Goal: Information Seeking & Learning: Learn about a topic

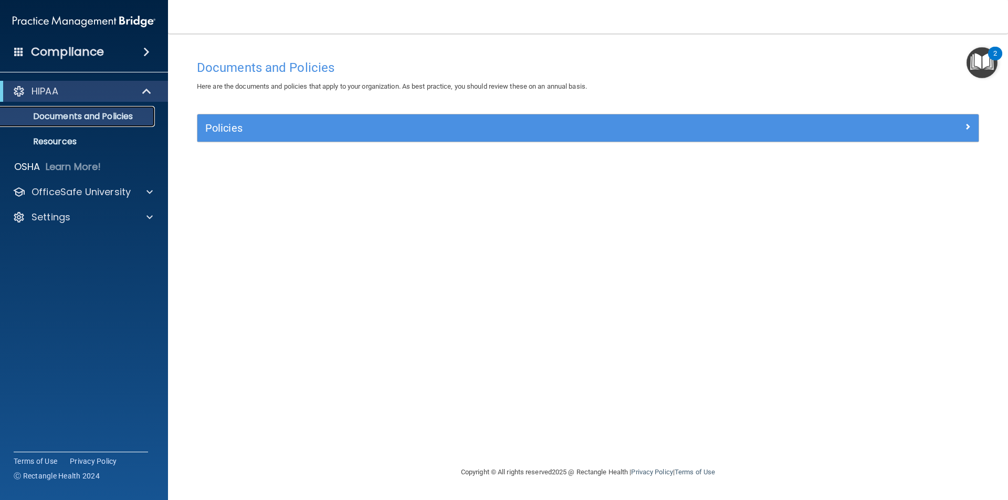
click at [54, 117] on p "Documents and Policies" at bounding box center [78, 116] width 143 height 11
click at [72, 91] on div "HIPAA" at bounding box center [70, 91] width 130 height 13
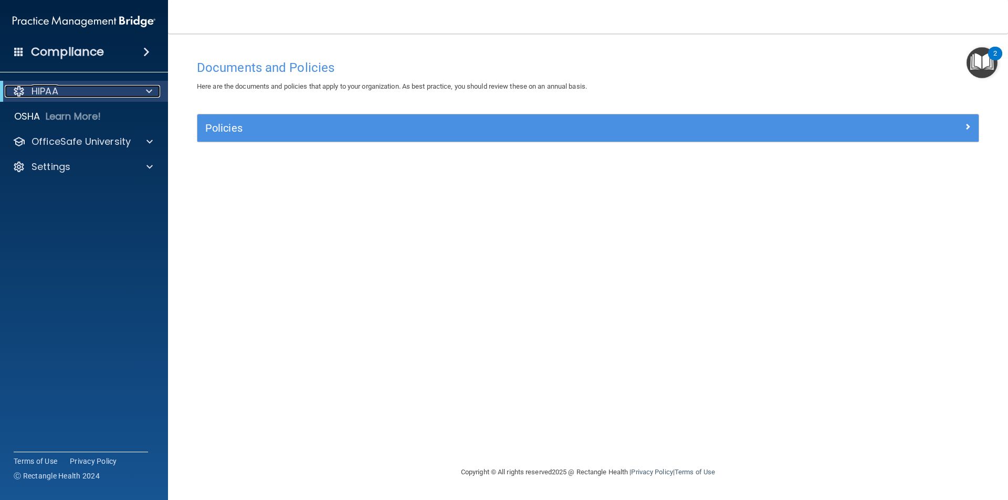
click at [152, 93] on span at bounding box center [149, 91] width 6 height 13
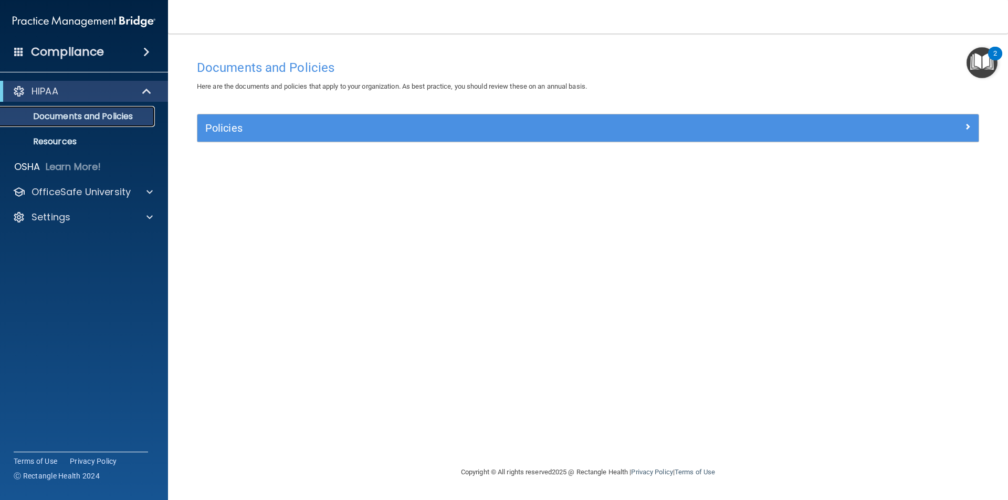
click at [105, 116] on p "Documents and Policies" at bounding box center [78, 116] width 143 height 11
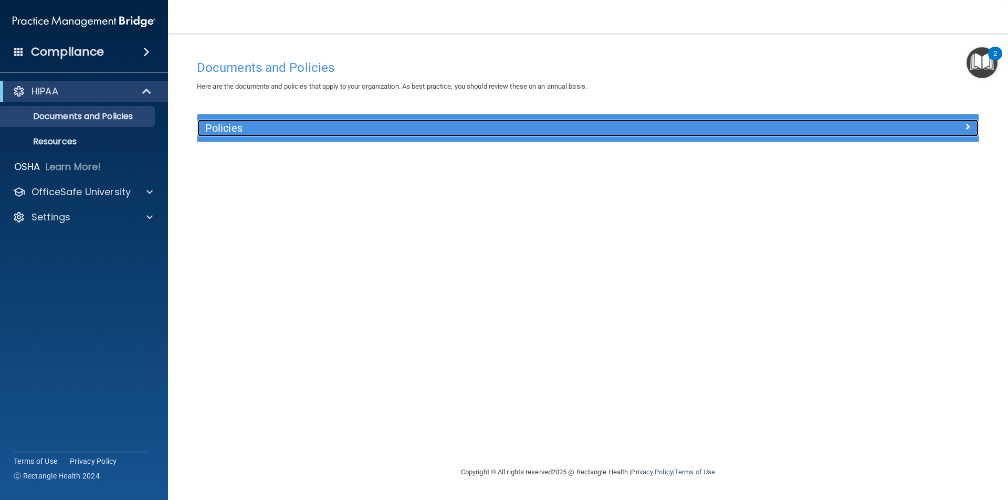
click at [230, 127] on h5 "Policies" at bounding box center [490, 128] width 570 height 12
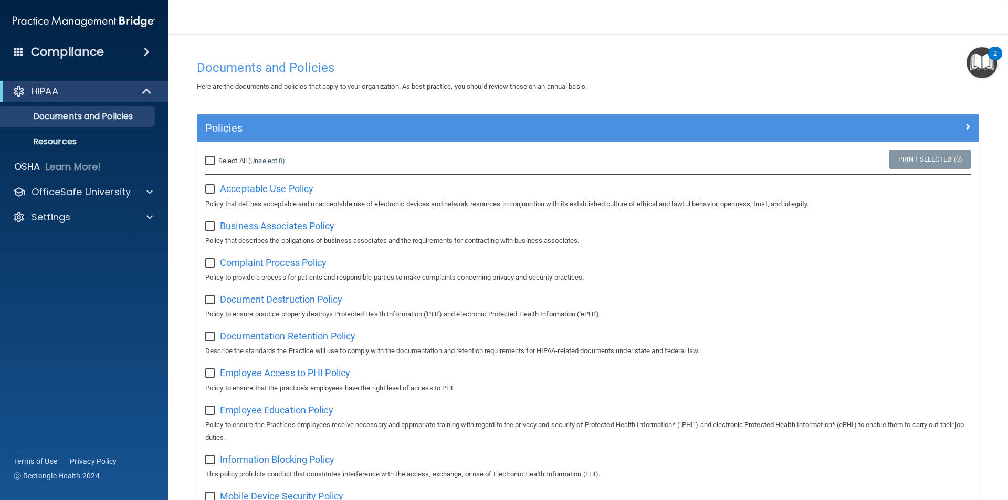
click at [213, 191] on input "checkbox" at bounding box center [211, 189] width 12 height 8
checkbox input "true"
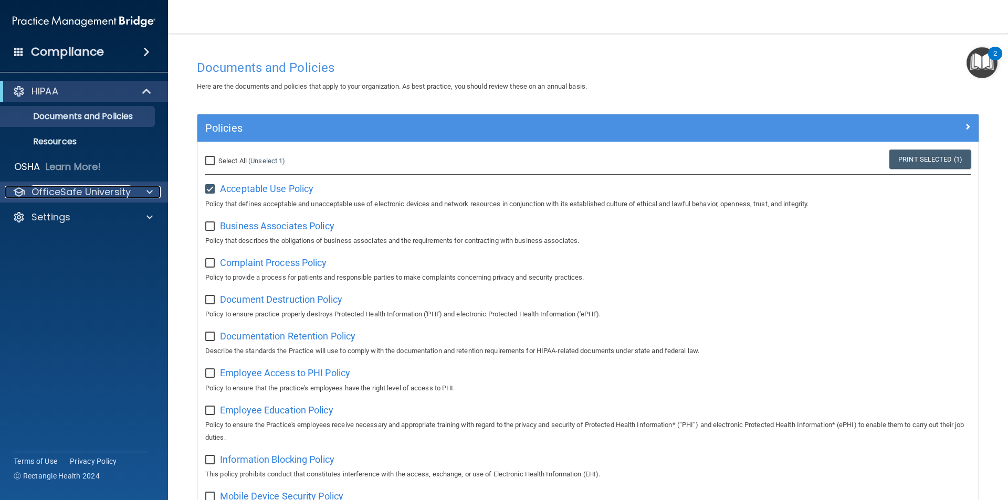
click at [66, 194] on p "OfficeSafe University" at bounding box center [81, 192] width 99 height 13
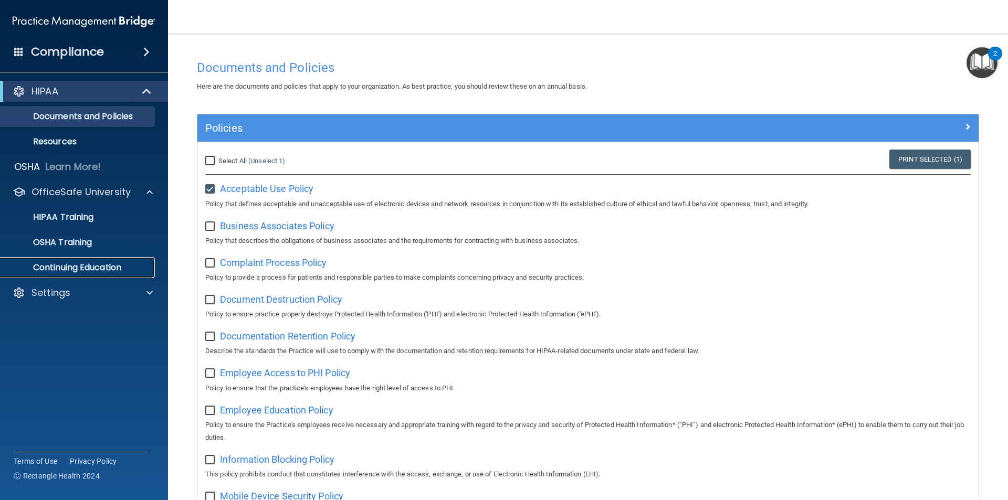
click at [82, 267] on p "Continuing Education" at bounding box center [78, 268] width 143 height 11
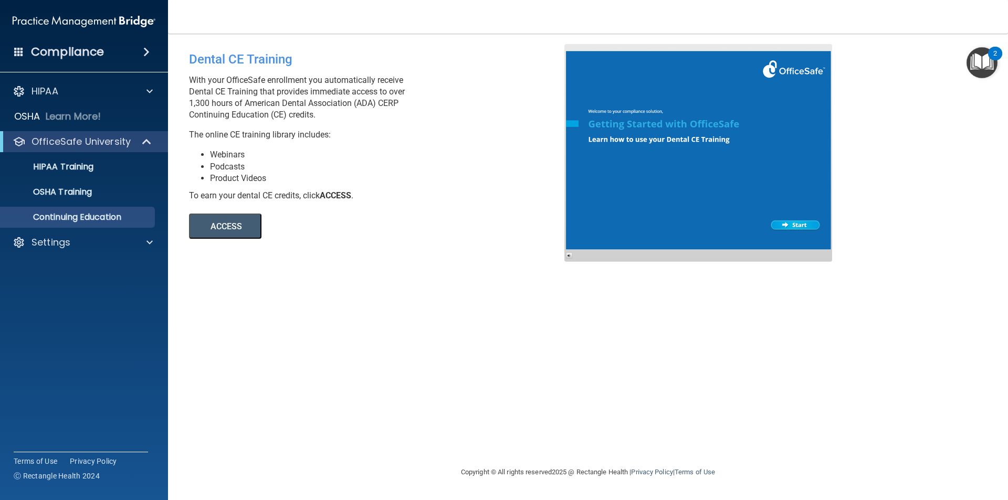
click at [244, 226] on button "ACCESS" at bounding box center [225, 226] width 72 height 25
click at [104, 246] on div "Settings" at bounding box center [70, 242] width 130 height 13
click at [107, 290] on p "Sign Out" at bounding box center [78, 293] width 143 height 11
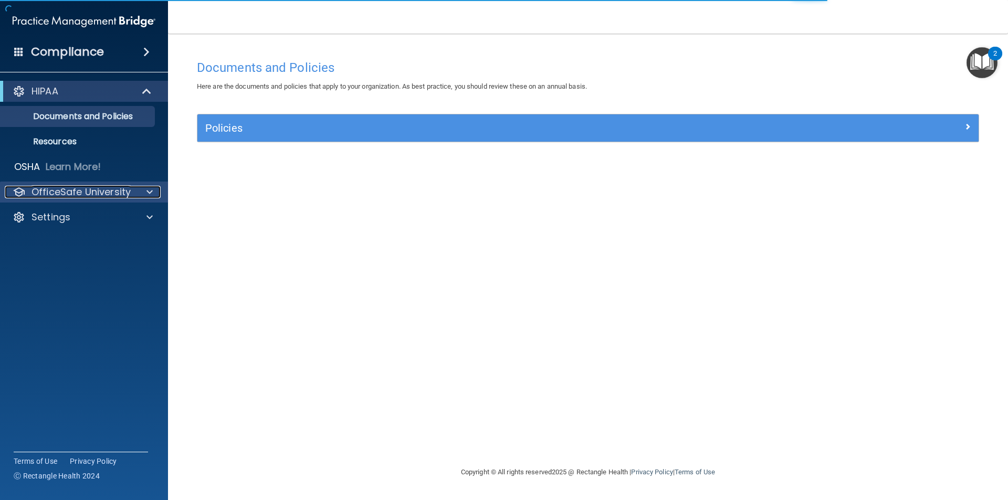
click at [110, 189] on p "OfficeSafe University" at bounding box center [81, 192] width 99 height 13
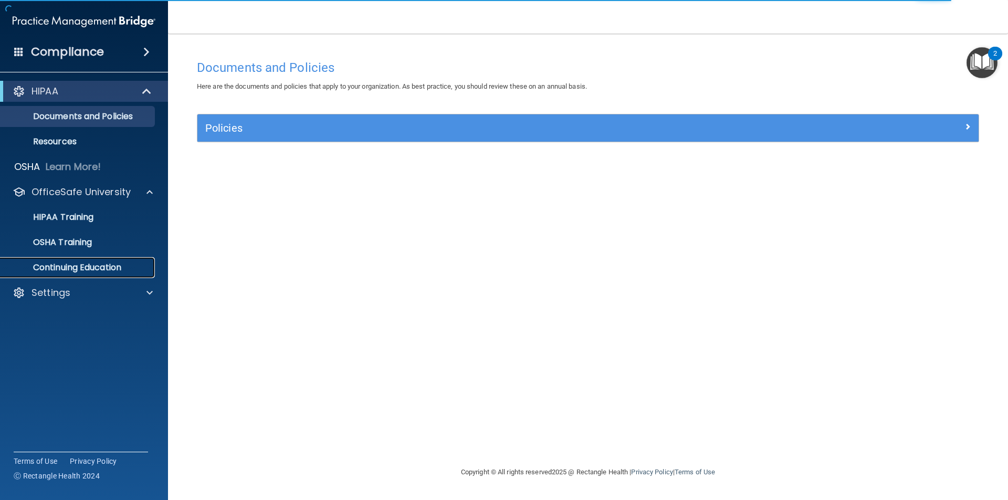
click at [82, 265] on p "Continuing Education" at bounding box center [78, 268] width 143 height 11
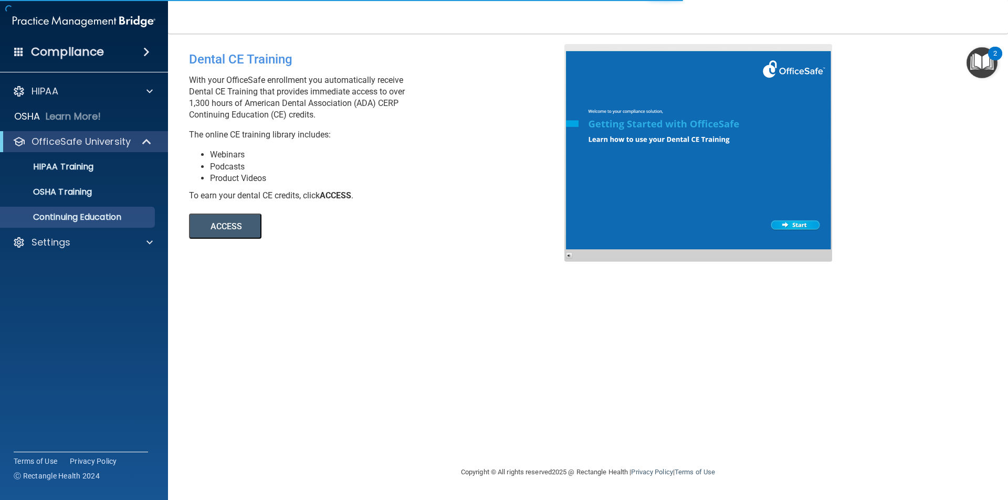
click at [233, 231] on button "ACCESS" at bounding box center [225, 226] width 72 height 25
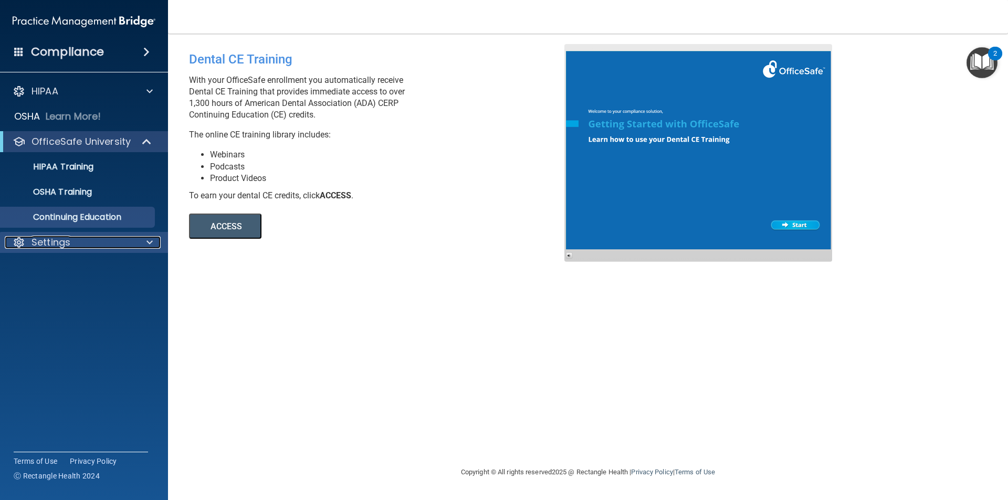
click at [100, 239] on div "Settings" at bounding box center [70, 242] width 130 height 13
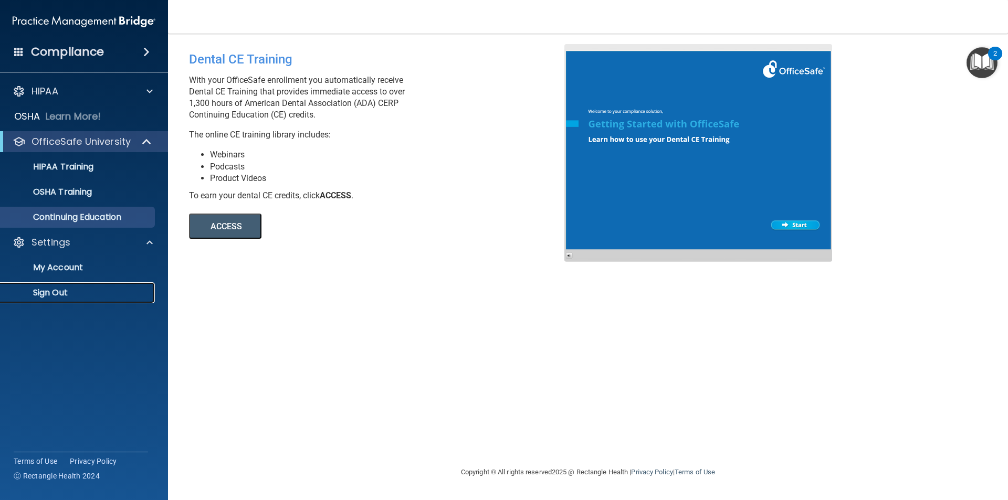
click at [91, 293] on p "Sign Out" at bounding box center [78, 293] width 143 height 11
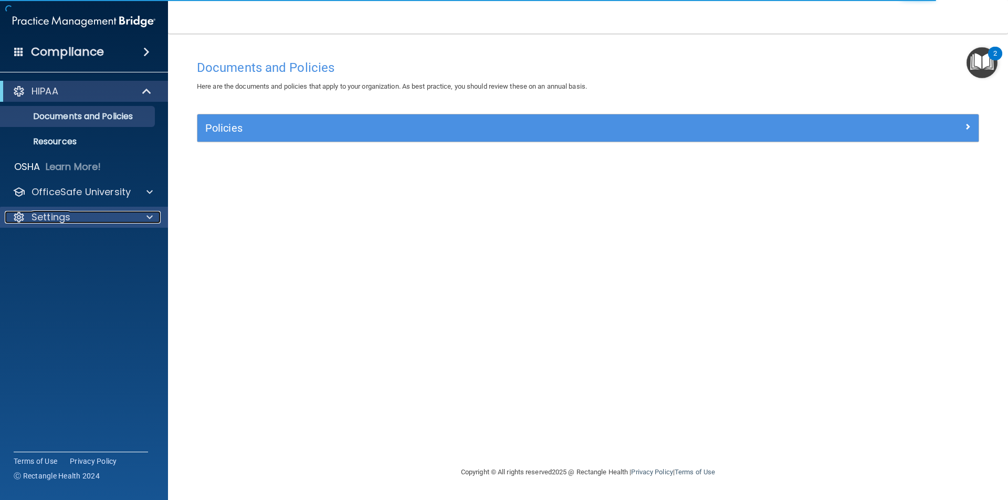
click at [93, 217] on div "Settings" at bounding box center [70, 217] width 130 height 13
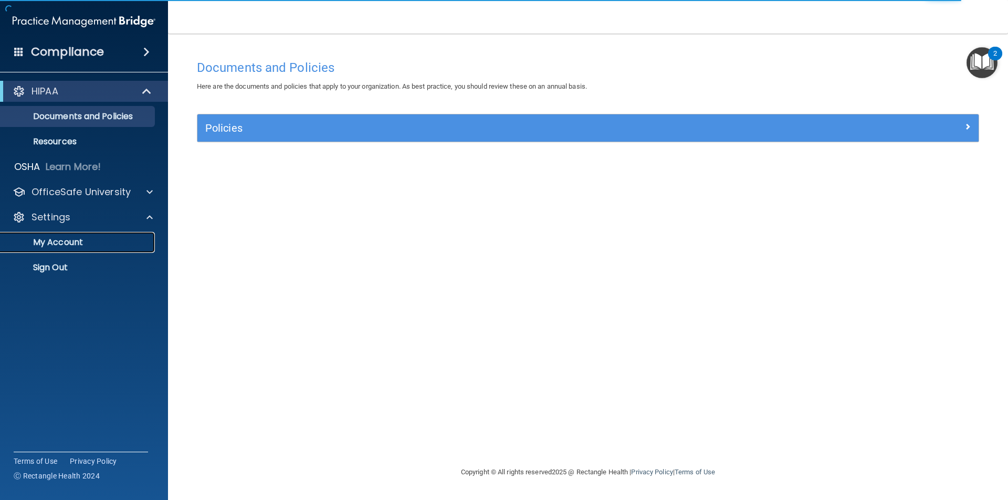
click at [91, 241] on p "My Account" at bounding box center [78, 242] width 143 height 11
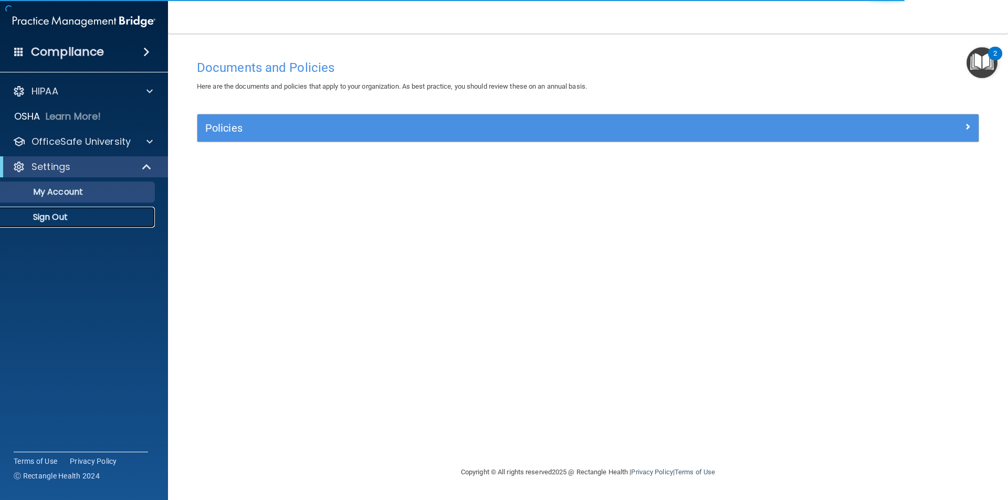
click at [79, 212] on link "Sign Out" at bounding box center [71, 217] width 165 height 21
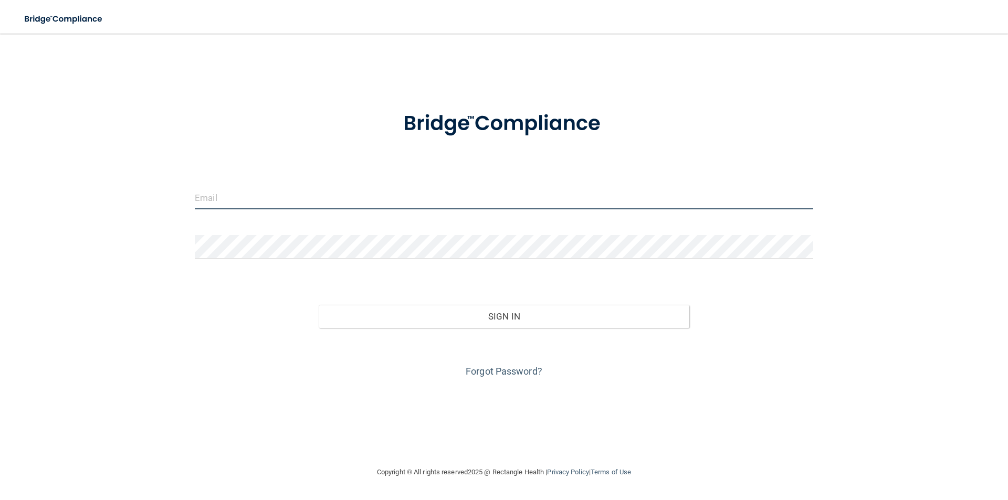
click at [287, 204] on input "email" at bounding box center [504, 198] width 619 height 24
type input "jessthebest75@yahoo.com"
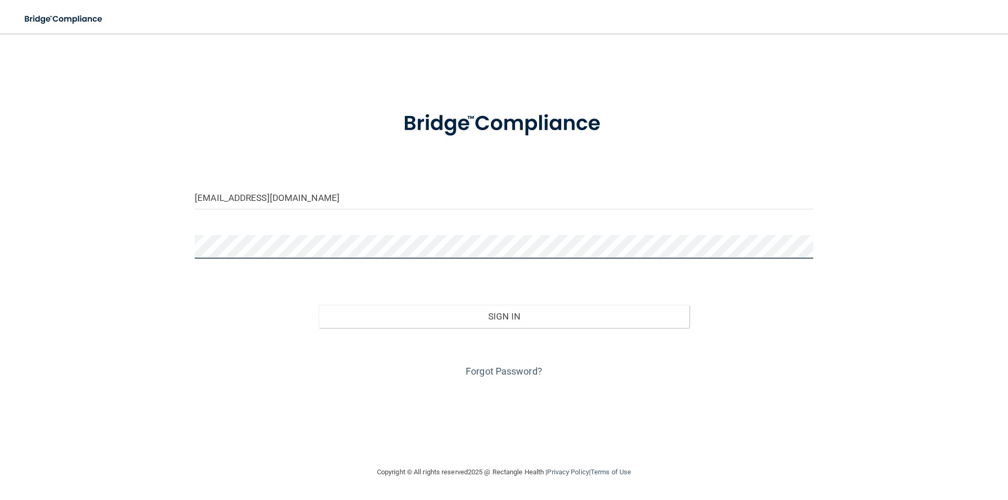
click at [319, 305] on button "Sign In" at bounding box center [504, 316] width 371 height 23
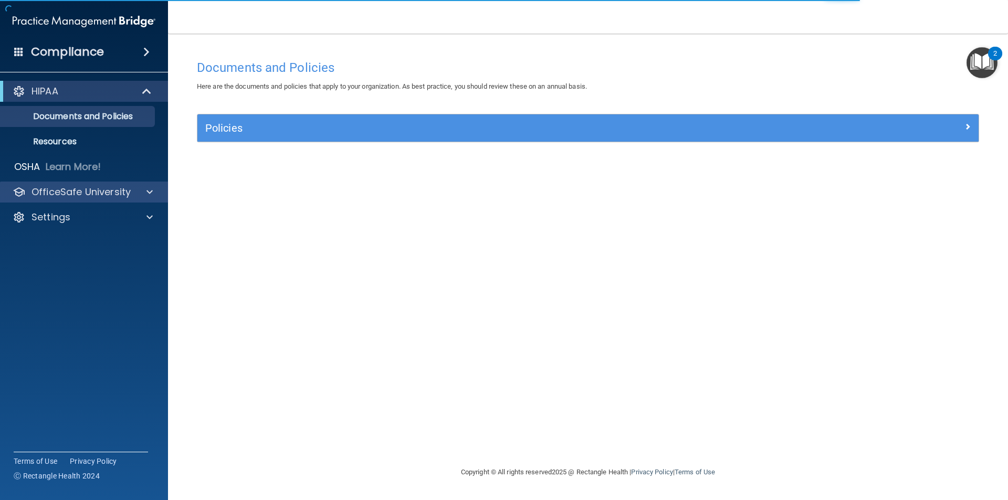
click at [90, 199] on div "OfficeSafe University" at bounding box center [84, 192] width 169 height 21
click at [144, 194] on div at bounding box center [148, 192] width 26 height 13
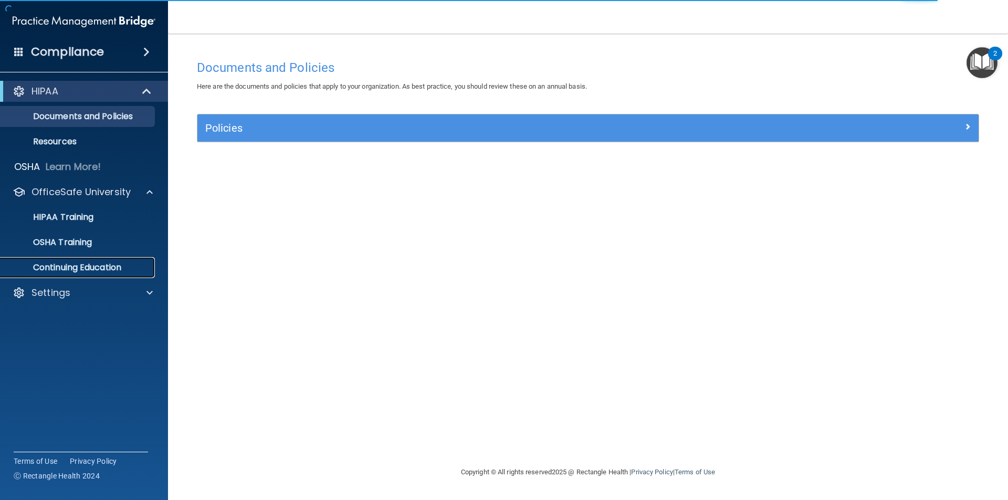
click at [69, 272] on p "Continuing Education" at bounding box center [78, 268] width 143 height 11
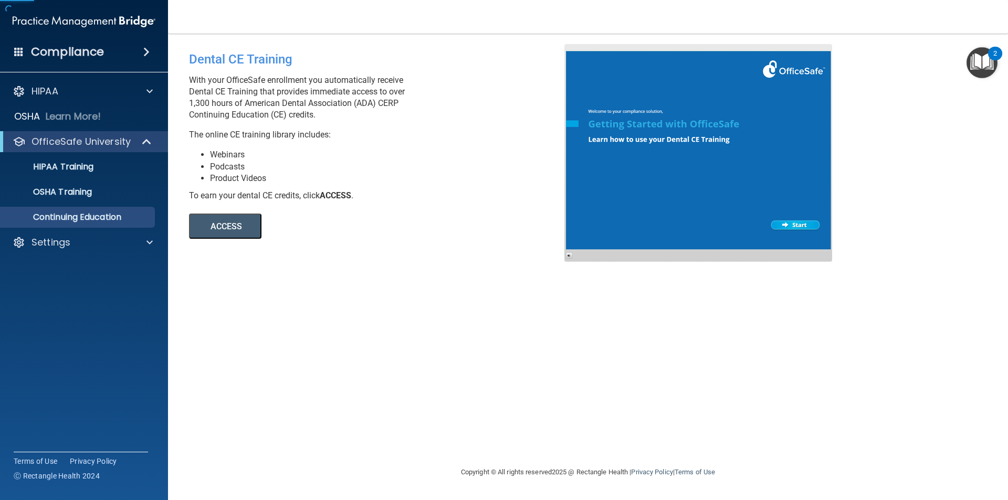
click at [228, 237] on button "ACCESS" at bounding box center [225, 226] width 72 height 25
click at [92, 242] on div "Settings" at bounding box center [70, 242] width 130 height 13
click at [99, 296] on p "Sign Out" at bounding box center [78, 293] width 143 height 11
